Goal: Information Seeking & Learning: Learn about a topic

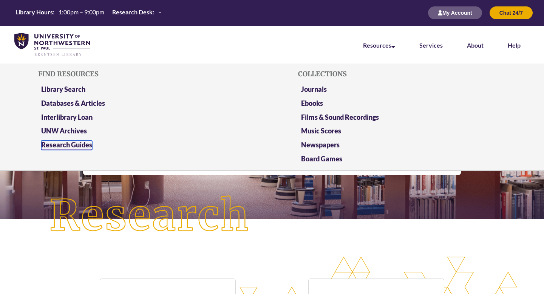
click at [90, 143] on link "Research Guides" at bounding box center [66, 145] width 51 height 9
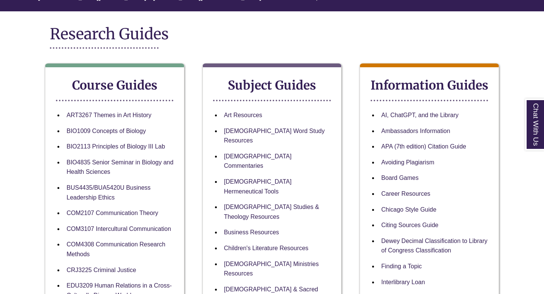
scroll to position [83, 0]
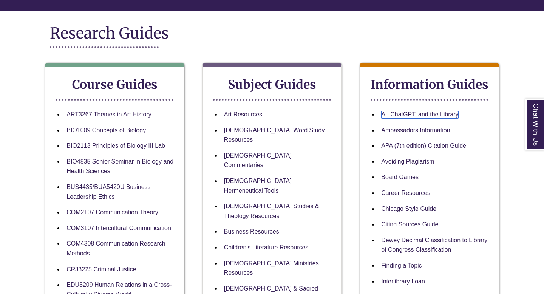
click at [399, 113] on link "AI, ChatGPT, and the Library" at bounding box center [419, 114] width 77 height 7
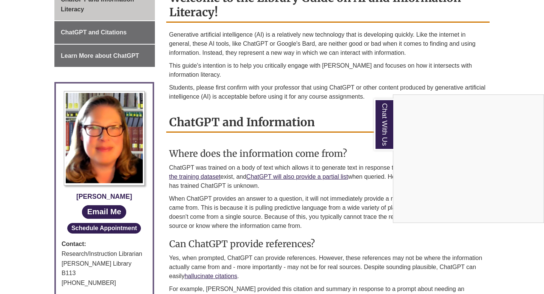
scroll to position [229, 0]
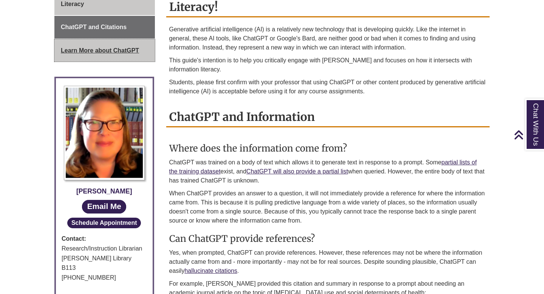
click at [87, 55] on link "Learn More about ChatGPT" at bounding box center [104, 50] width 101 height 23
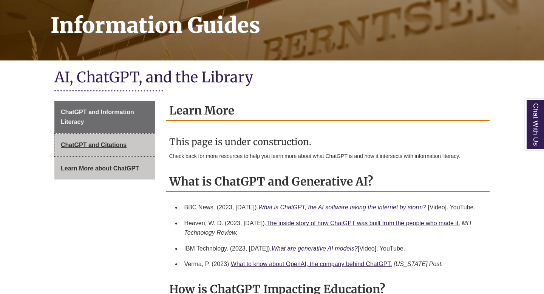
scroll to position [154, 0]
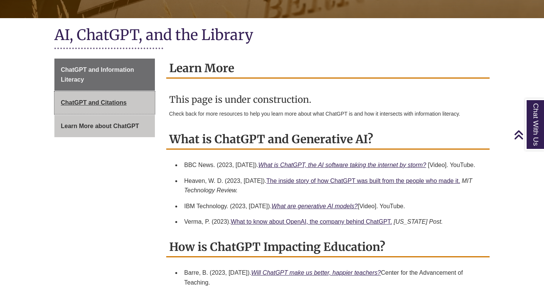
click at [105, 103] on span "ChatGPT and Citations" at bounding box center [94, 102] width 66 height 6
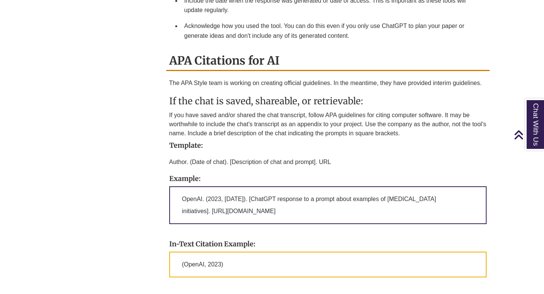
scroll to position [518, 0]
